Goal: Find specific page/section: Find specific page/section

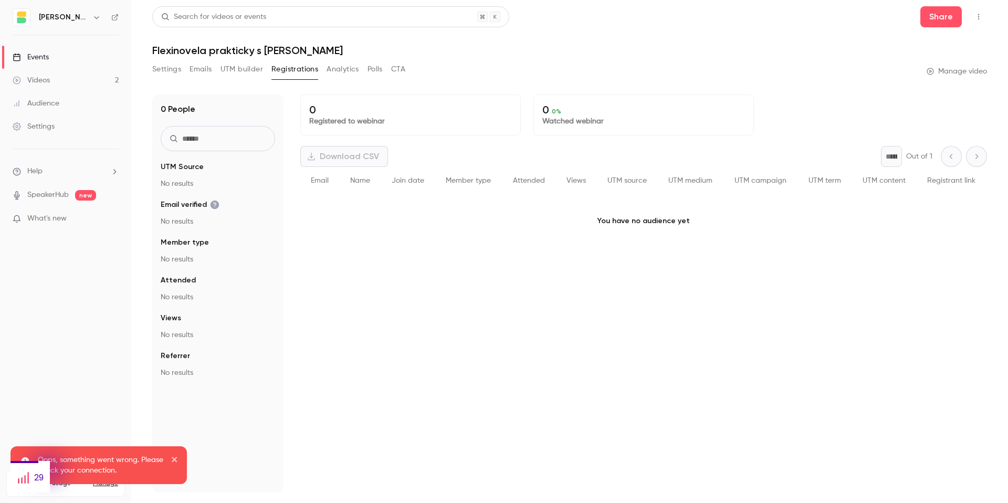
click at [51, 81] on link "Videos 2" at bounding box center [65, 80] width 131 height 23
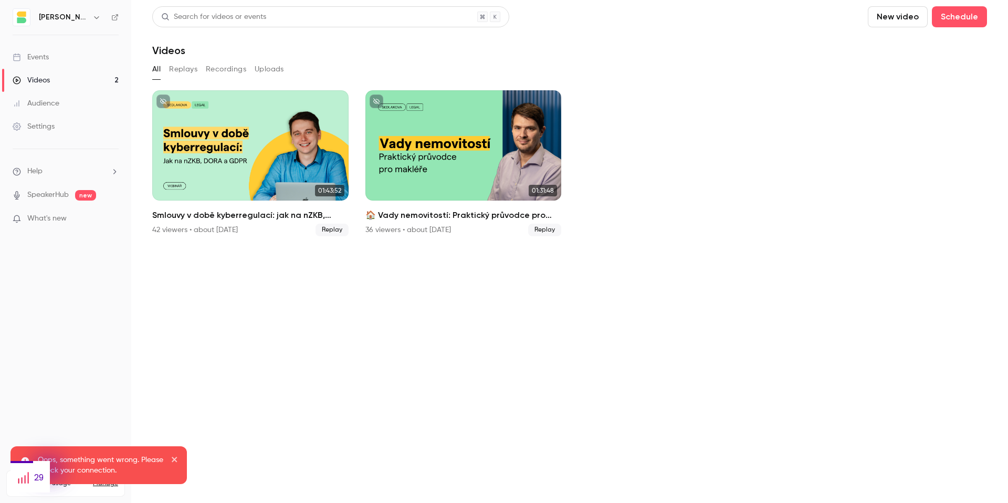
click at [51, 61] on link "Events" at bounding box center [65, 57] width 131 height 23
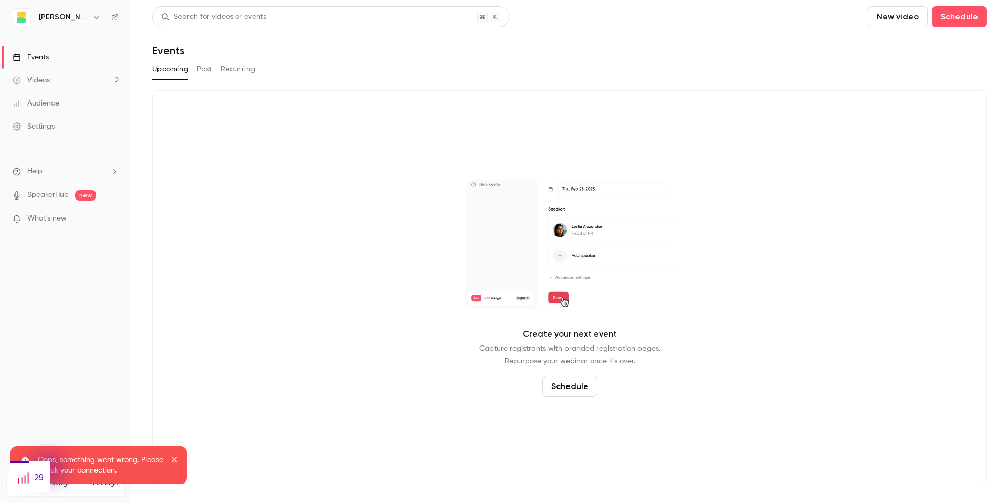
click at [52, 71] on link "Videos 2" at bounding box center [65, 80] width 131 height 23
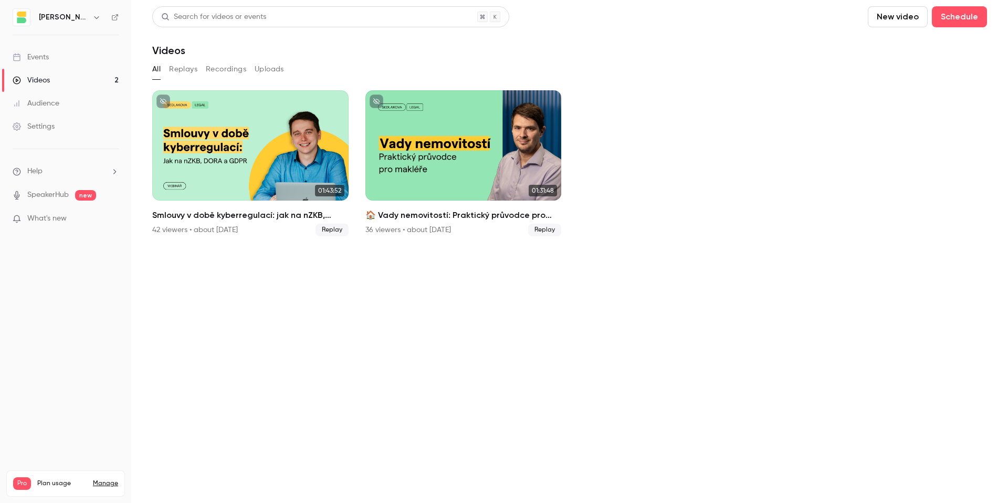
click at [71, 57] on link "Events" at bounding box center [65, 57] width 131 height 23
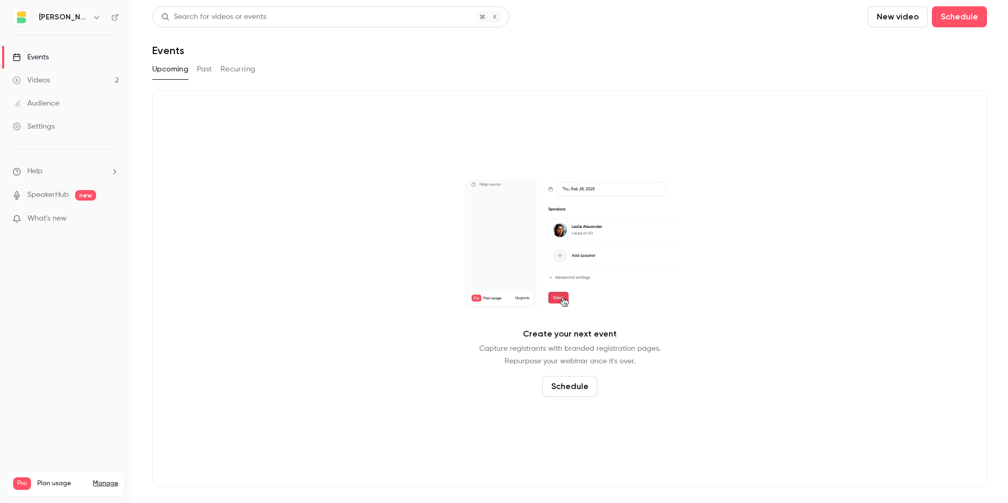
click at [206, 71] on button "Past" at bounding box center [204, 69] width 15 height 17
